Goal: Find specific page/section: Find specific page/section

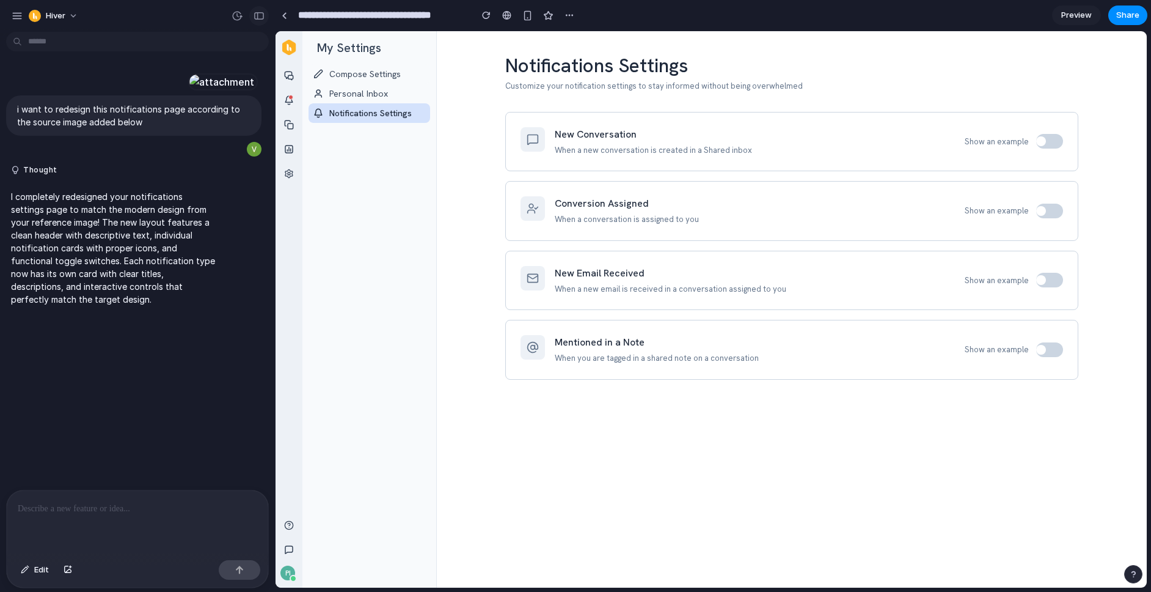
click at [260, 19] on div "button" at bounding box center [259, 16] width 11 height 9
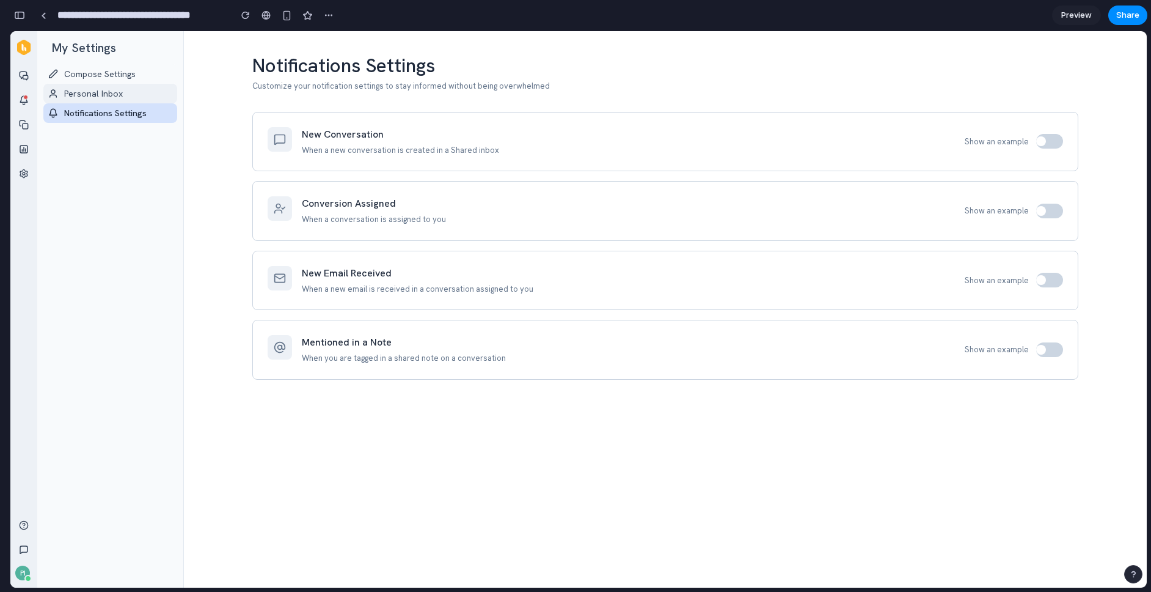
click at [118, 88] on p "Personal Inbox" at bounding box center [115, 93] width 102 height 12
click at [269, 138] on div at bounding box center [280, 139] width 24 height 24
click at [326, 62] on h3 "Notifications Settings" at bounding box center [665, 66] width 826 height 20
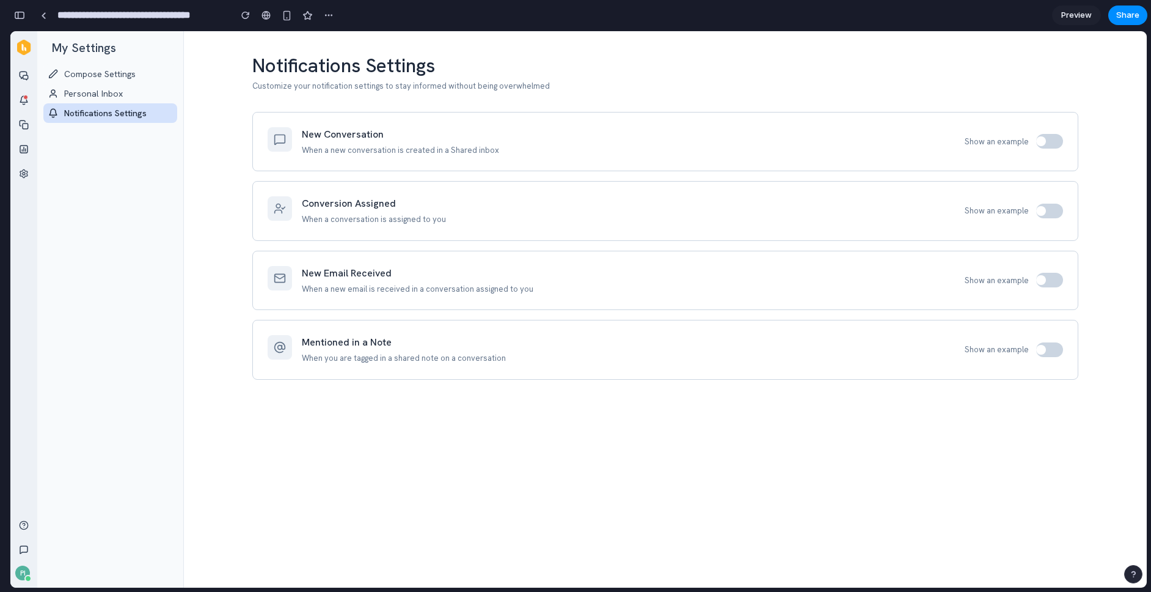
click at [494, 83] on p "Customize your notification settings to stay informed without being overwhelmed" at bounding box center [665, 86] width 826 height 12
click at [1077, 14] on span "Preview" at bounding box center [1077, 15] width 31 height 12
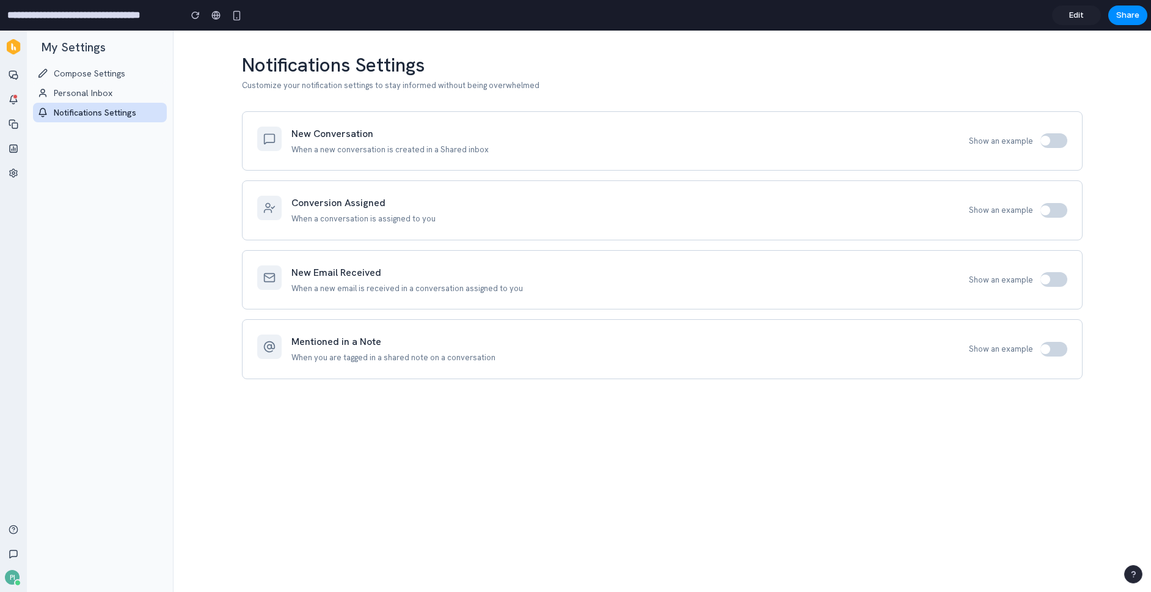
click at [1053, 141] on div at bounding box center [1054, 140] width 27 height 15
click at [1056, 209] on div at bounding box center [1054, 210] width 27 height 15
click at [73, 46] on h4 "My Settings" at bounding box center [74, 47] width 64 height 15
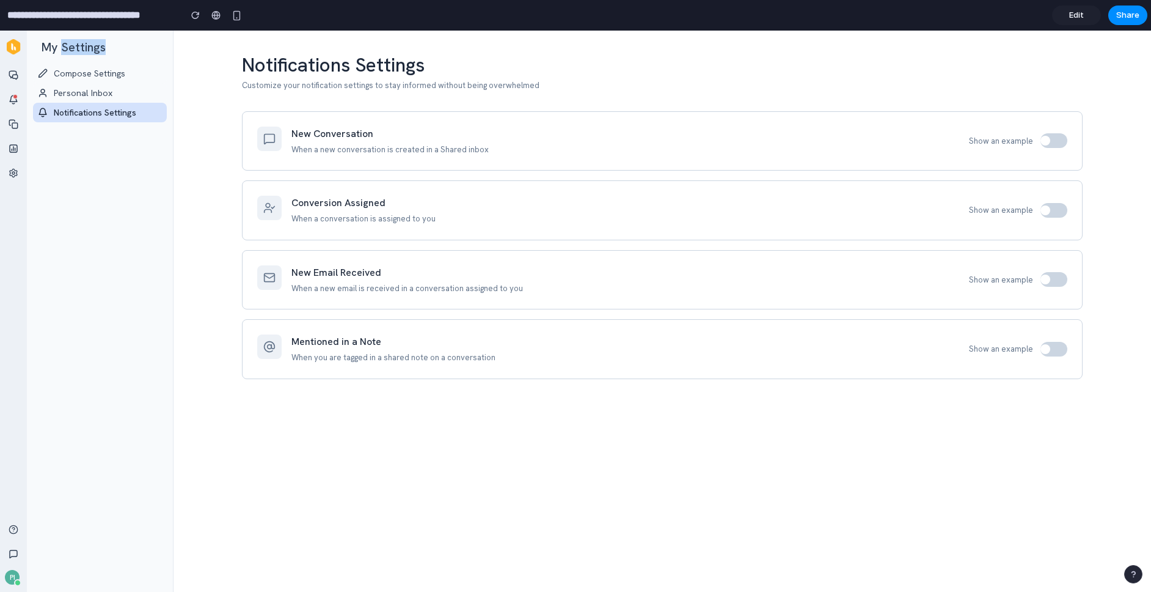
click at [73, 46] on h4 "My Settings" at bounding box center [74, 47] width 64 height 15
click at [114, 46] on div "My Settings" at bounding box center [100, 47] width 134 height 27
